Goal: Task Accomplishment & Management: Use online tool/utility

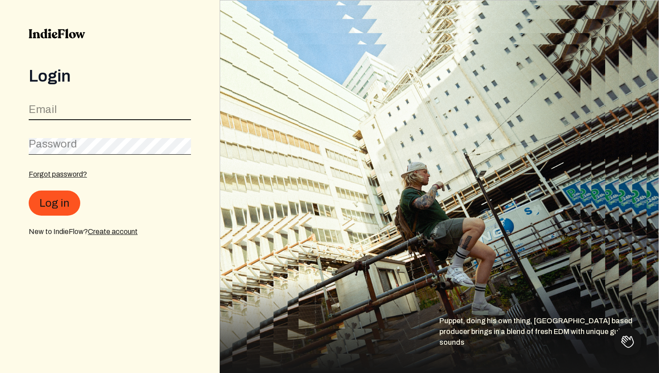
click at [57, 108] on input "email" at bounding box center [110, 111] width 162 height 17
type input "[EMAIL_ADDRESS][DOMAIN_NAME]"
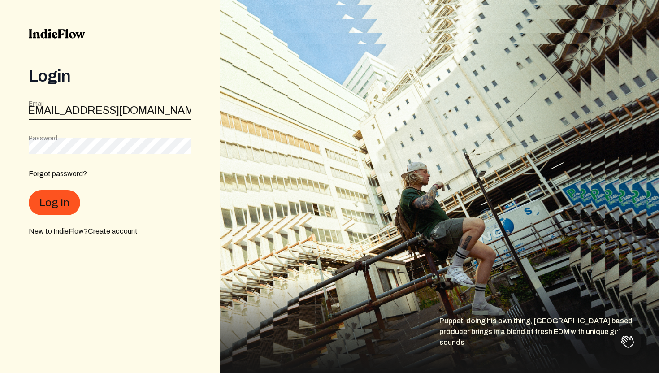
click at [60, 143] on div "Password" at bounding box center [110, 144] width 162 height 20
click at [29, 191] on button "Log in" at bounding box center [55, 203] width 52 height 25
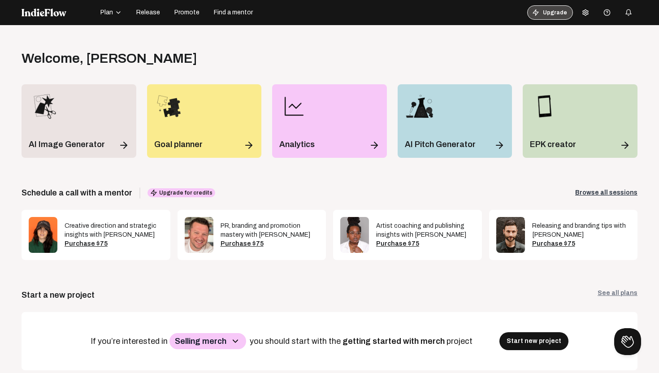
click at [553, 16] on button "Upgrade" at bounding box center [550, 12] width 46 height 14
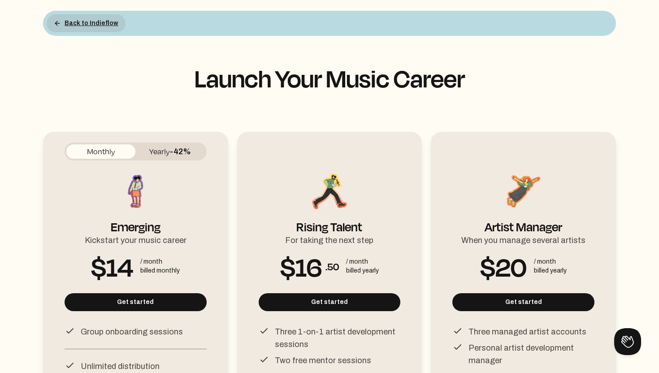
click at [83, 22] on button "Back to Indieflow" at bounding box center [86, 23] width 79 height 18
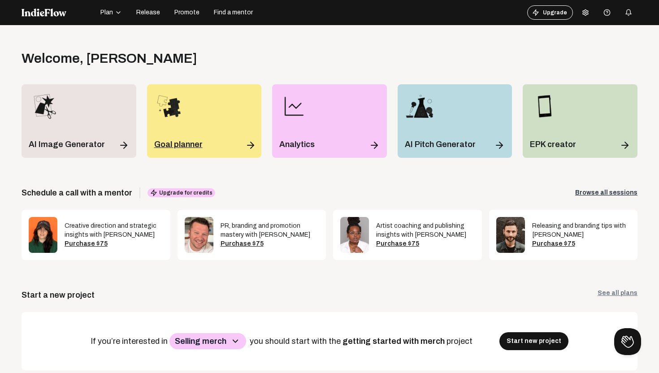
click at [176, 140] on p "Goal planner" at bounding box center [178, 144] width 48 height 13
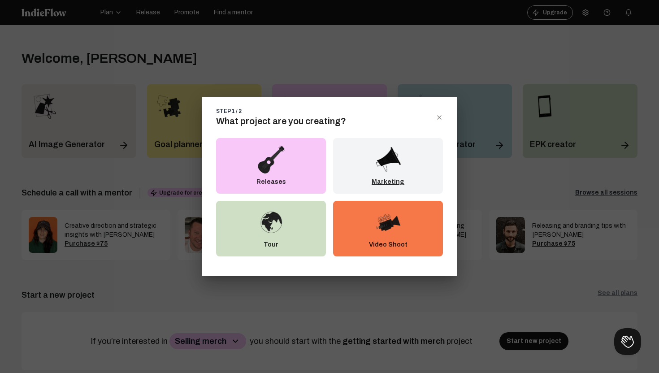
click at [394, 165] on img at bounding box center [388, 159] width 29 height 29
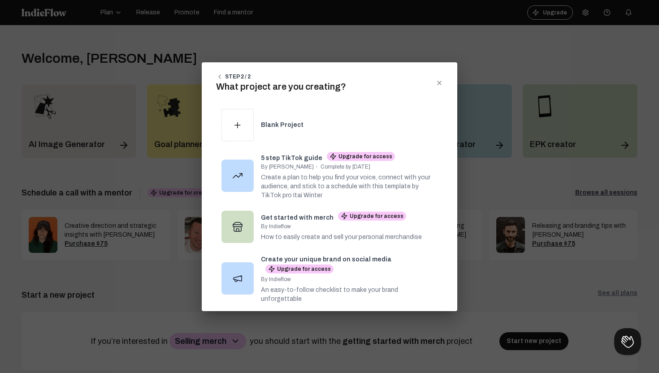
click at [439, 82] on icon "close dialog" at bounding box center [440, 83] width 4 height 4
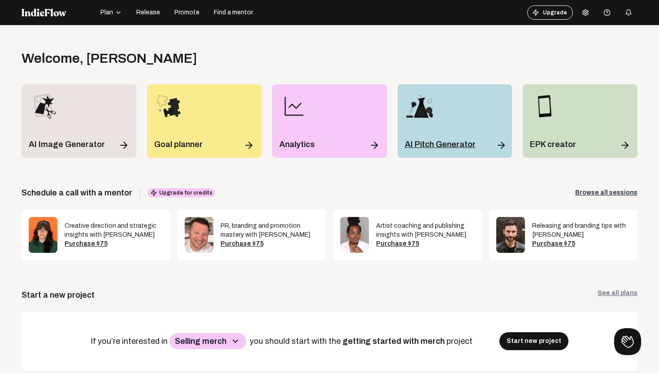
click at [441, 132] on div "AI Pitch Generator" at bounding box center [455, 121] width 115 height 74
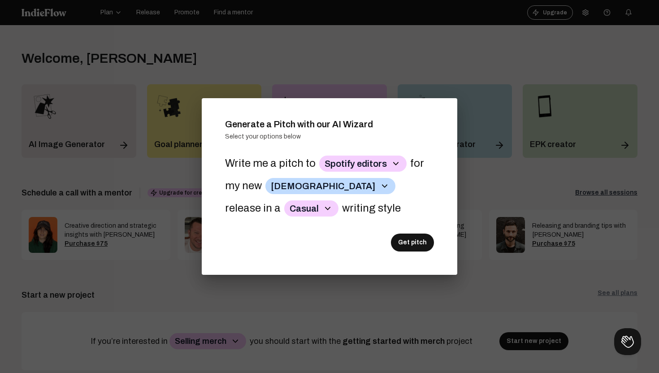
click at [413, 61] on div at bounding box center [329, 186] width 659 height 373
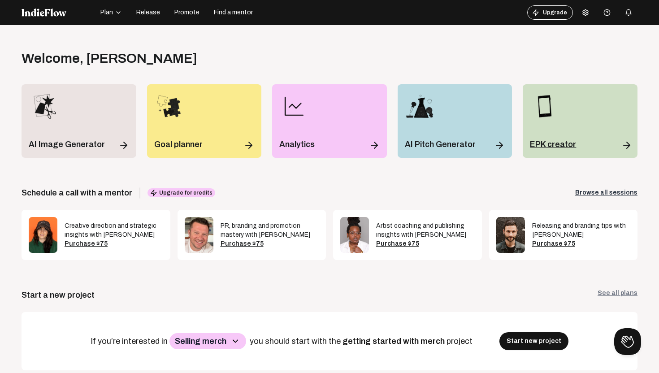
click at [560, 145] on p "EPK creator" at bounding box center [553, 144] width 46 height 13
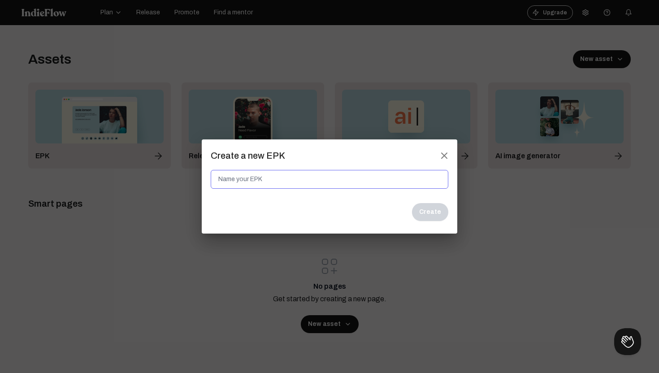
click at [292, 181] on input at bounding box center [330, 179] width 238 height 19
type input "[PERSON_NAME]-The Artist"
click at [429, 213] on button "Create" at bounding box center [430, 212] width 36 height 18
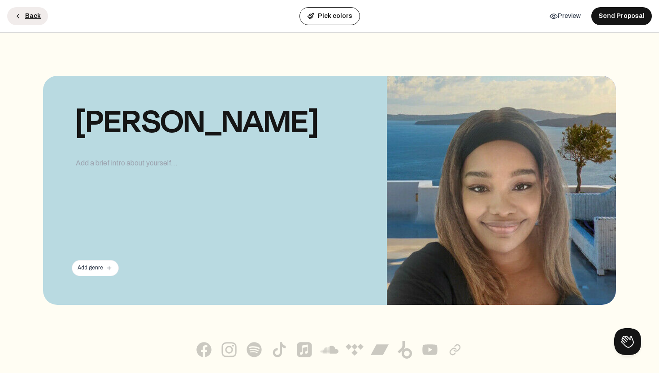
click at [31, 17] on button "Back" at bounding box center [27, 16] width 41 height 18
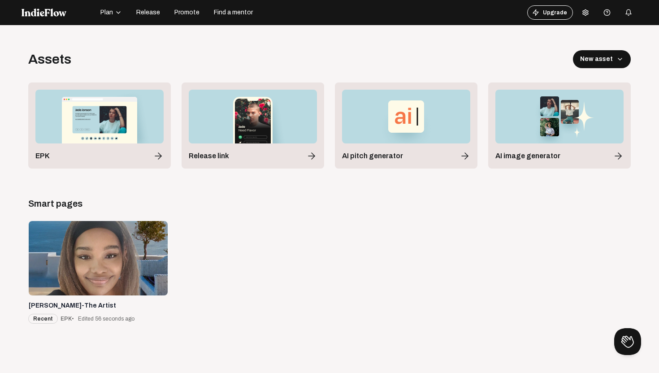
click at [47, 18] on div at bounding box center [59, 12] width 74 height 14
